Goal: Information Seeking & Learning: Learn about a topic

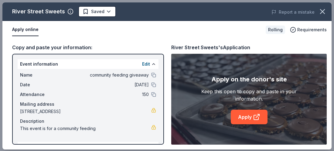
scroll to position [279, 0]
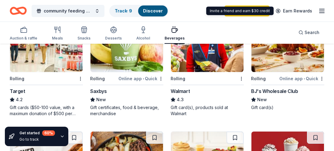
scroll to position [450, 0]
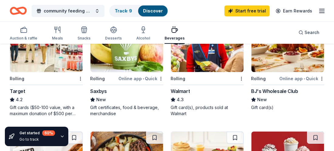
click at [277, 91] on div "BJ's Wholesale Club" at bounding box center [274, 91] width 47 height 7
click at [184, 92] on div "Walmart" at bounding box center [180, 91] width 19 height 7
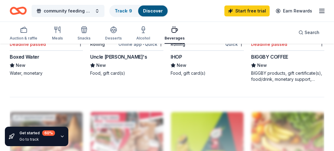
scroll to position [538, 0]
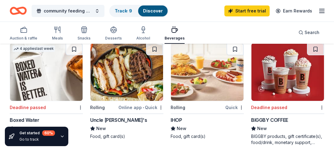
click at [180, 105] on div "Rolling" at bounding box center [178, 107] width 15 height 7
click at [198, 77] on img at bounding box center [207, 72] width 73 height 58
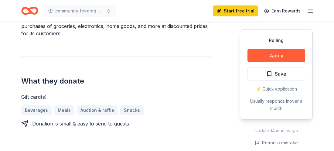
scroll to position [219, 0]
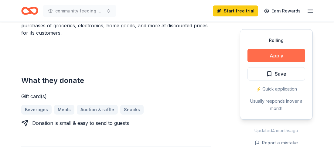
click at [273, 60] on button "Apply" at bounding box center [277, 55] width 58 height 13
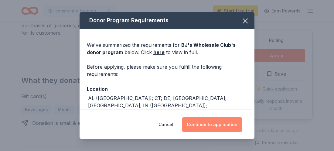
click at [203, 124] on button "Continue to application" at bounding box center [212, 124] width 60 height 15
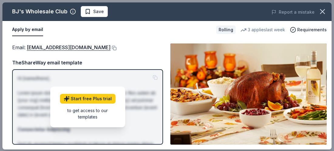
scroll to position [1, 0]
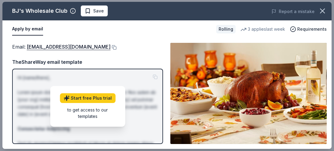
click at [330, 43] on div "Email : community@bjs.com Email : community@bjs.com TheShareWay email template …" at bounding box center [166, 93] width 329 height 111
click at [156, 47] on div "Email : community@bjs.com" at bounding box center [87, 47] width 151 height 8
click at [331, 47] on div "Email : community@bjs.com Email : community@bjs.com TheShareWay email template …" at bounding box center [166, 93] width 329 height 111
click at [325, 11] on icon "button" at bounding box center [322, 11] width 9 height 9
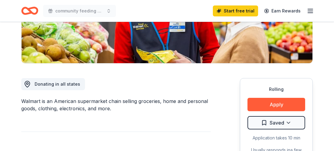
scroll to position [121, 0]
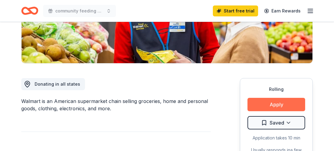
click at [258, 105] on button "Apply" at bounding box center [277, 104] width 58 height 13
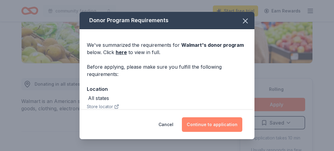
click at [223, 130] on button "Continue to application" at bounding box center [212, 124] width 60 height 15
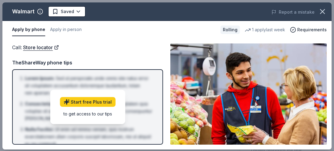
click at [329, 47] on div "Call : Store locator Call : Store locator TheShareWay phone tips Lorem Ipsum : …" at bounding box center [166, 94] width 329 height 111
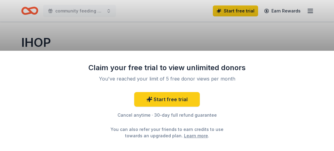
click at [332, 17] on div "Claim your free trial to view unlimited donors You've reached your limit of 5 f…" at bounding box center [167, 75] width 334 height 151
click at [328, 16] on div "Claim your free trial to view unlimited donors You've reached your limit of 5 f…" at bounding box center [167, 75] width 334 height 151
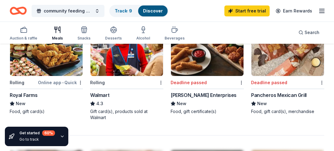
scroll to position [547, 0]
click at [28, 95] on div "Royal Farms" at bounding box center [24, 94] width 28 height 7
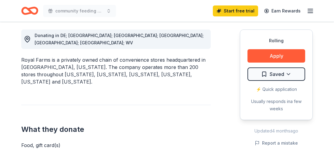
scroll to position [170, 0]
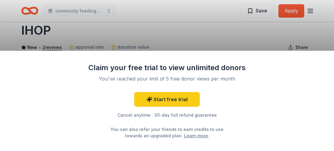
scroll to position [12, 0]
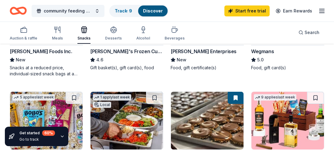
scroll to position [255, 0]
click at [298, 57] on div "5.0" at bounding box center [287, 59] width 73 height 7
